Goal: Check status

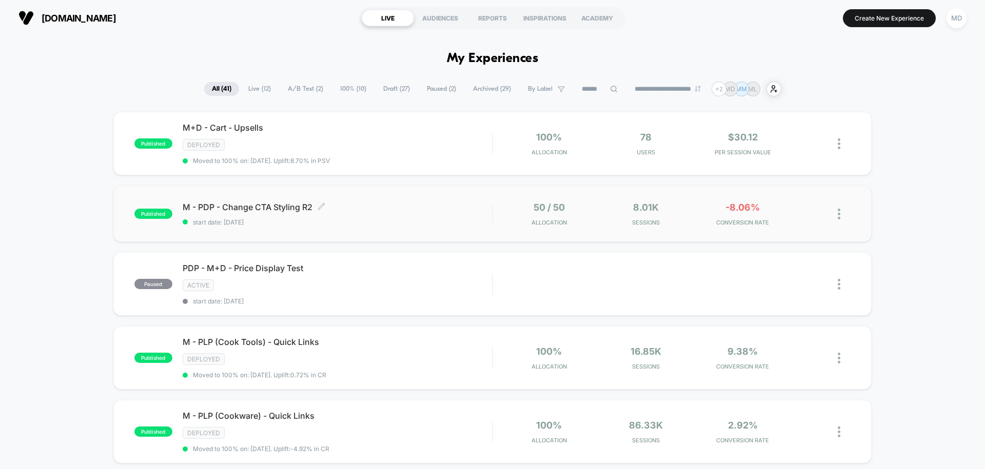
click at [442, 219] on span "start date: [DATE]" at bounding box center [337, 223] width 309 height 8
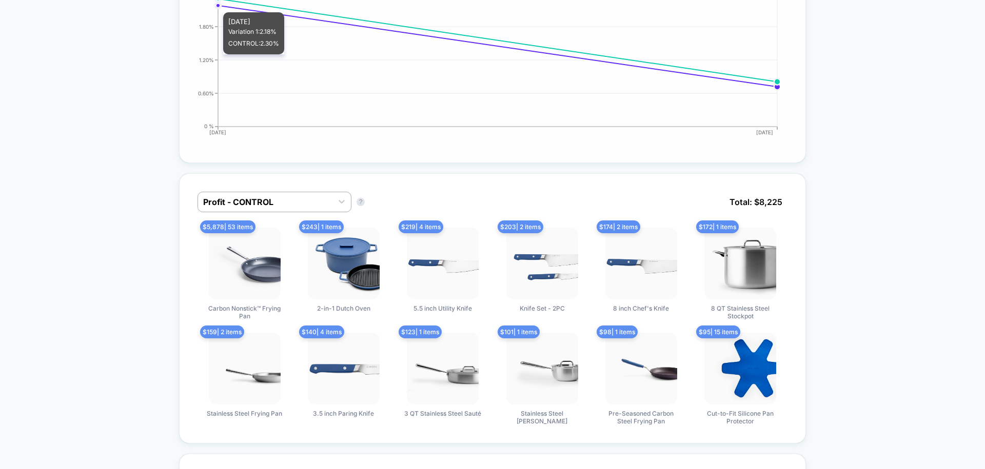
scroll to position [530, 0]
